Goal: Task Accomplishment & Management: Manage account settings

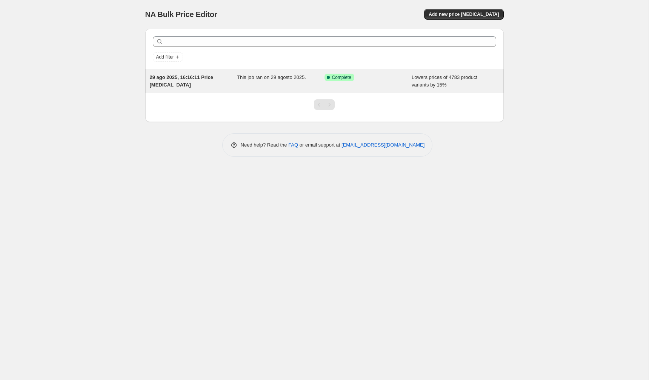
click at [251, 80] on span "This job ran on 29 agosto 2025." at bounding box center [271, 77] width 69 height 6
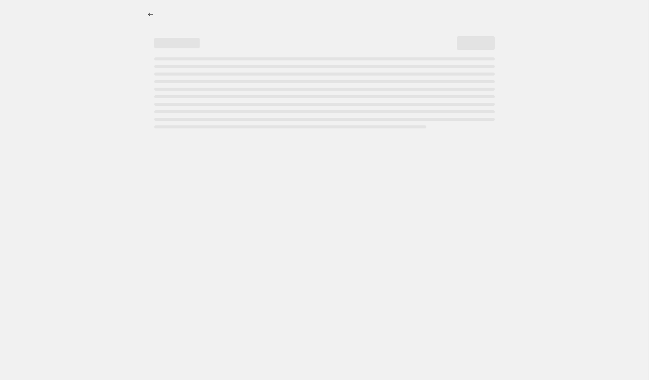
select select "percentage"
select select "by"
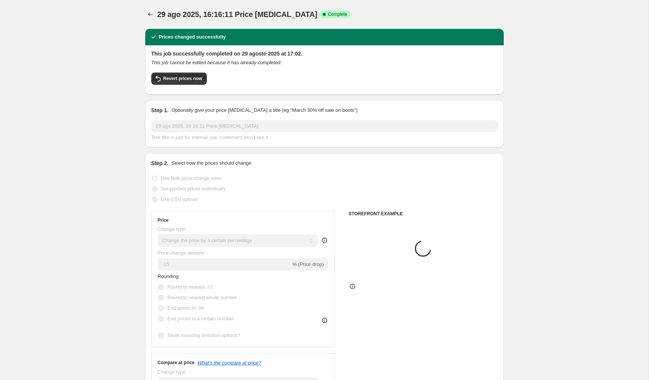
select select "vendor"
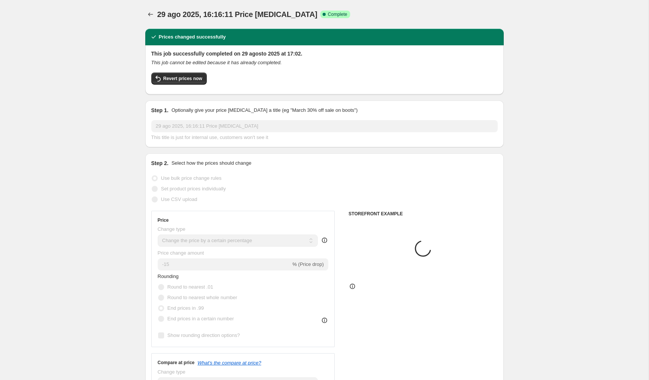
select select "vendor"
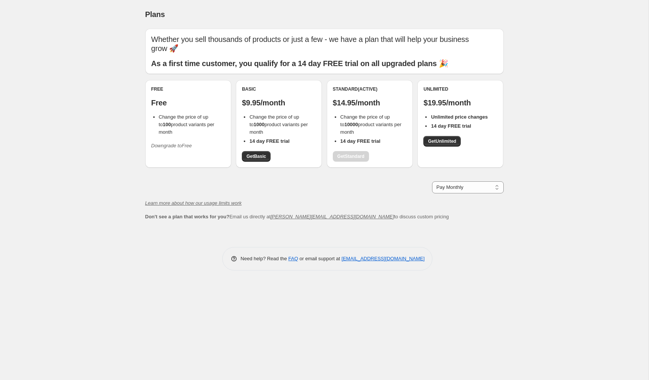
click at [174, 142] on span "Downgrade to Free" at bounding box center [171, 146] width 41 height 8
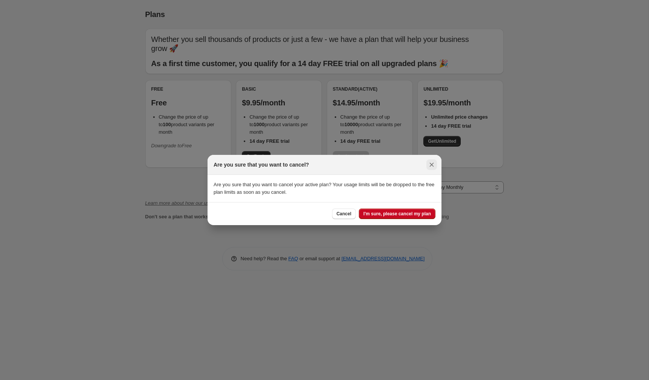
click at [433, 163] on icon "Close" at bounding box center [432, 165] width 4 height 4
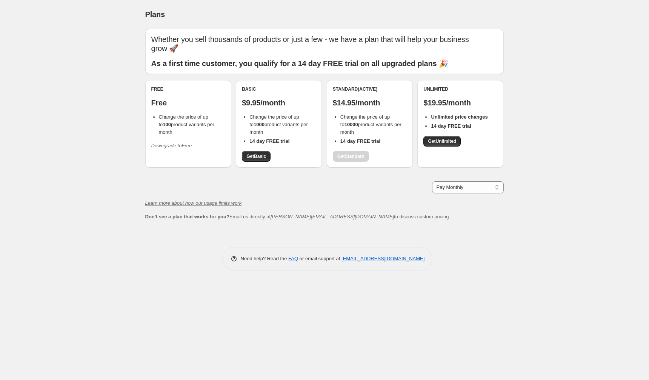
click at [91, 184] on div "Plans. This page is ready Plans Whether you sell thousands of products or just …" at bounding box center [324, 190] width 649 height 380
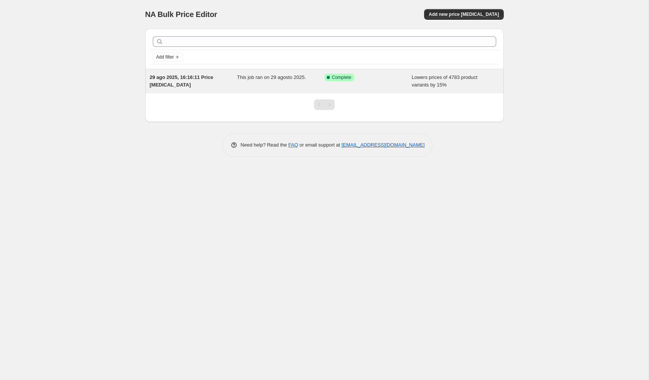
click at [226, 88] on div "29 ago 2025, 16:16:11 Price [MEDICAL_DATA]" at bounding box center [194, 81] width 88 height 15
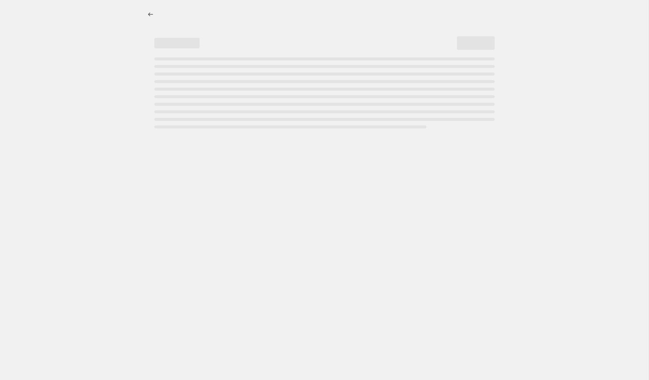
select select "percentage"
select select "by"
select select "vendor"
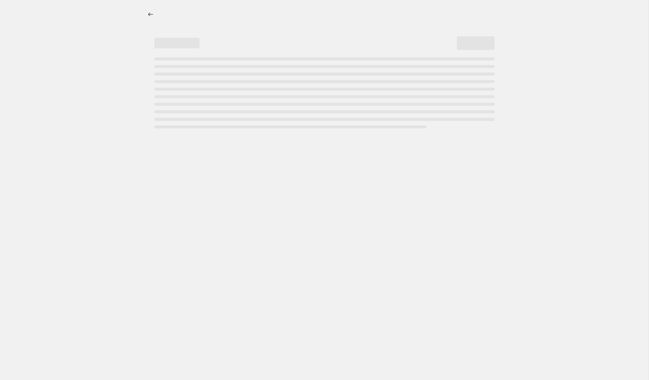
select select "vendor"
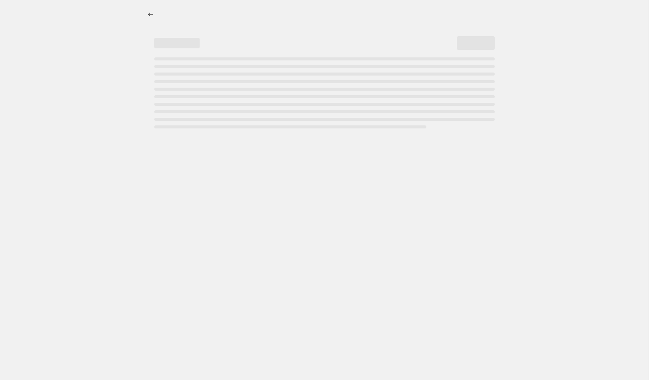
select select "vendor"
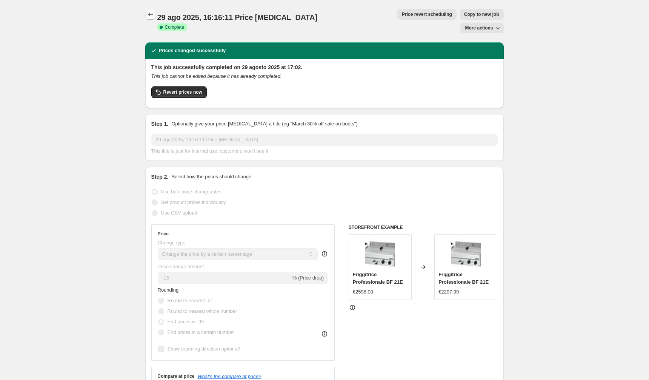
click at [146, 14] on button "Price change jobs" at bounding box center [150, 14] width 11 height 11
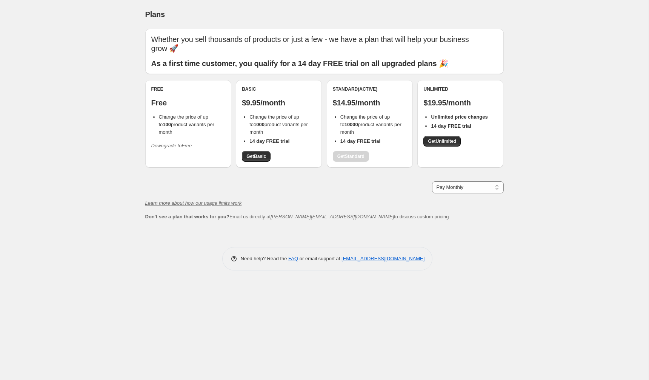
click at [50, 141] on div "Plans. This page is ready Plans Whether you sell thousands of products or just …" at bounding box center [324, 190] width 649 height 380
